Goal: Find specific page/section: Find specific page/section

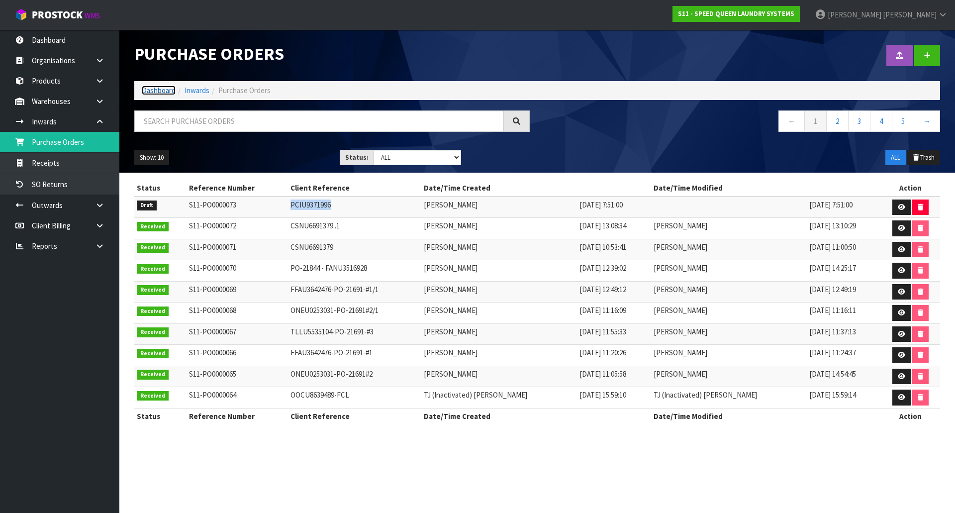
click at [167, 94] on link "Dashboard" at bounding box center [159, 90] width 34 height 9
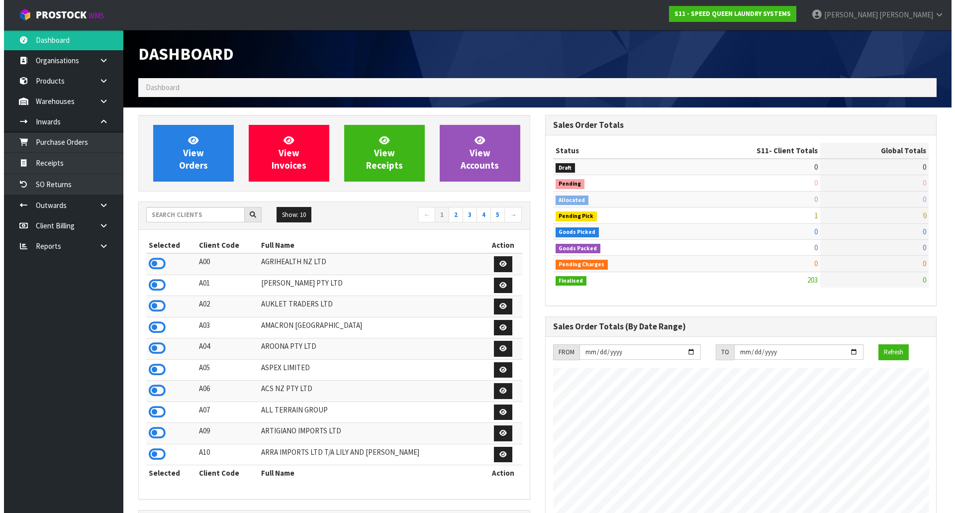
scroll to position [689, 406]
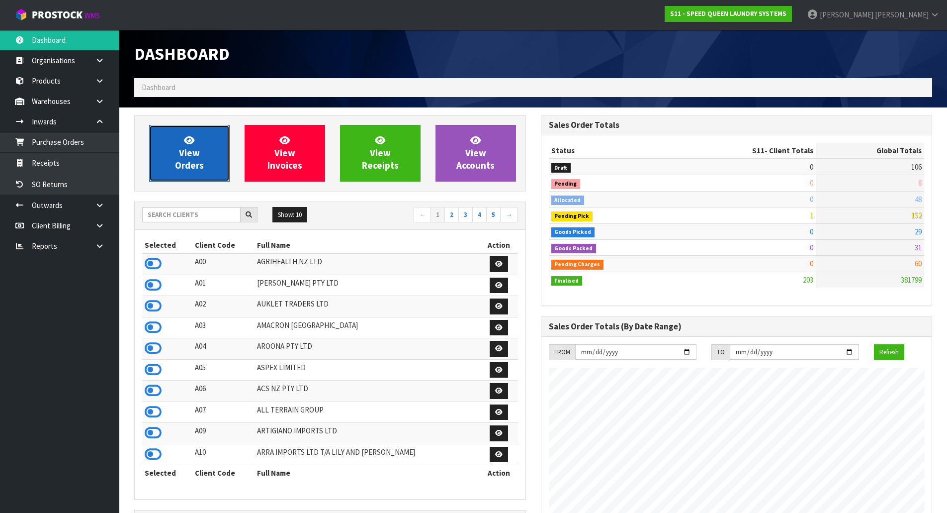
click at [186, 154] on span "View Orders" at bounding box center [189, 152] width 29 height 37
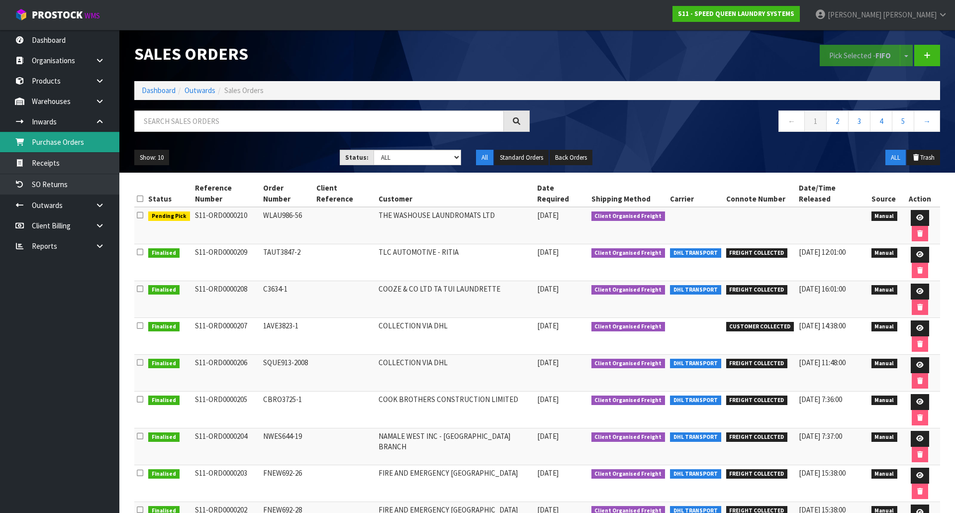
click at [85, 141] on link "Purchase Orders" at bounding box center [59, 142] width 119 height 20
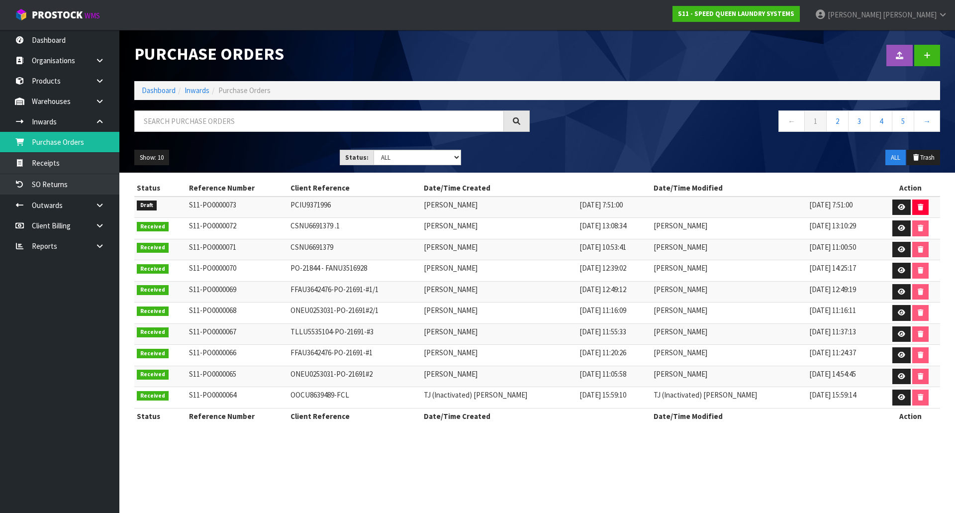
click at [313, 203] on td "PCIU9371996" at bounding box center [354, 206] width 133 height 21
copy td "PCIU9371996"
